Goal: Subscribe to service/newsletter

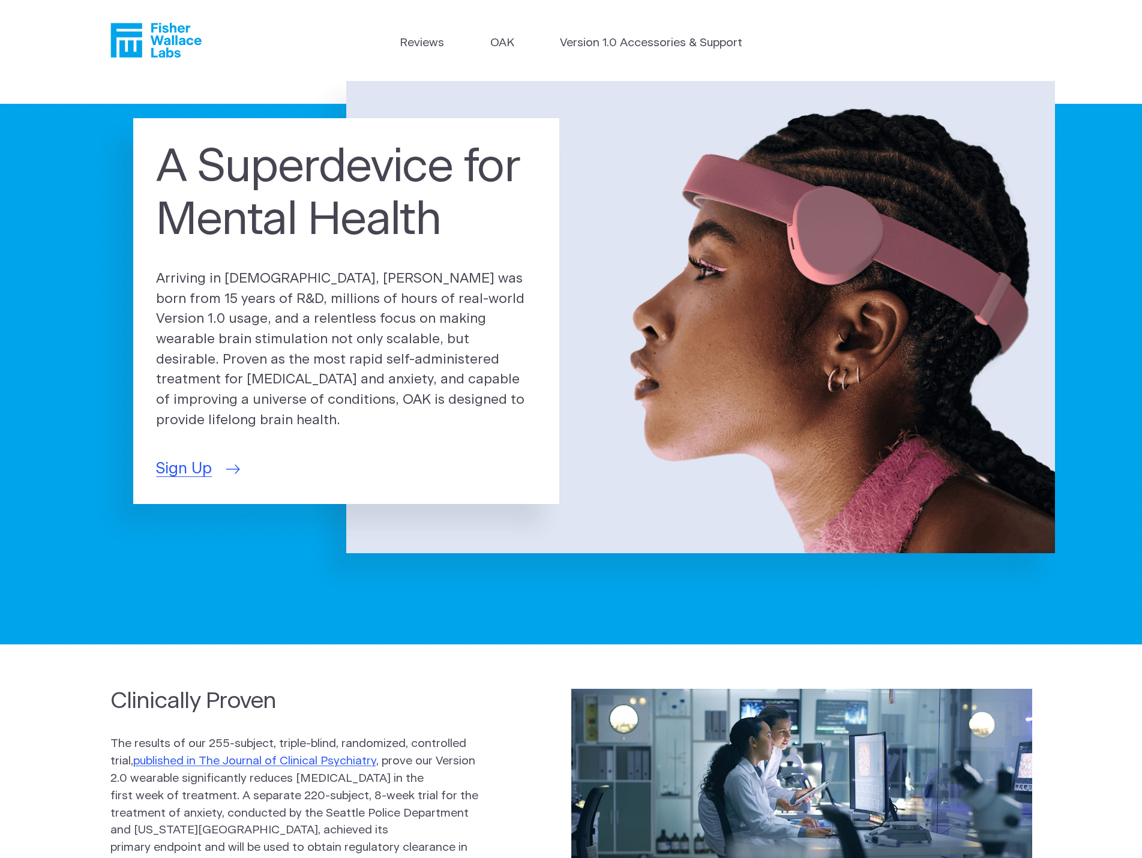
click at [187, 457] on span "Sign Up" at bounding box center [184, 468] width 56 height 23
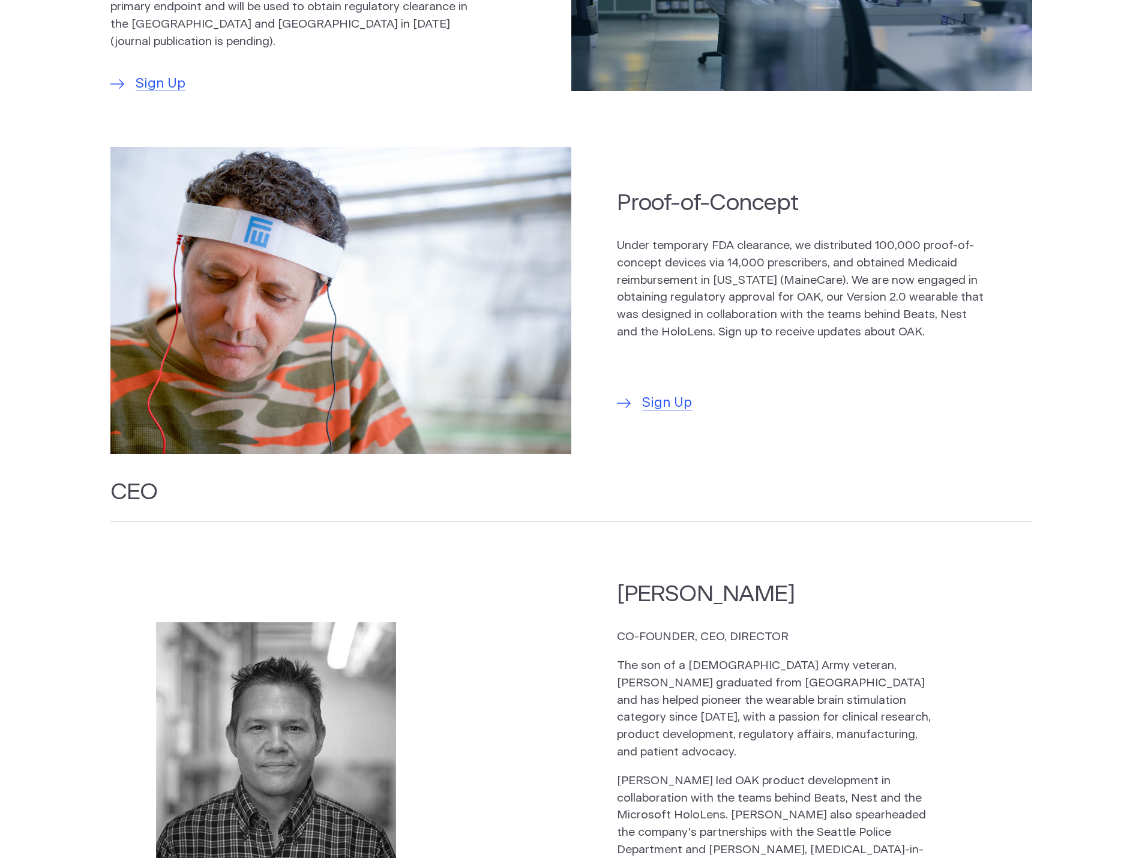
scroll to position [960, 0]
